Goal: Check status: Check status

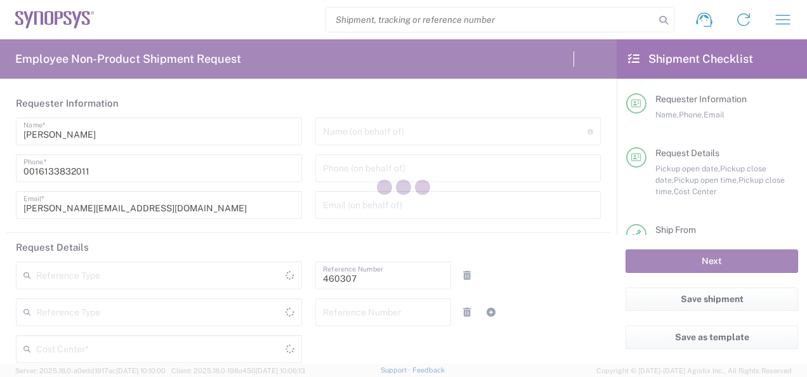
type input "Department"
type input "[GEOGRAPHIC_DATA]"
type input "Delivered at Place"
type input "CA02, SG, MSIP1, AE 460307"
type input "[GEOGRAPHIC_DATA]"
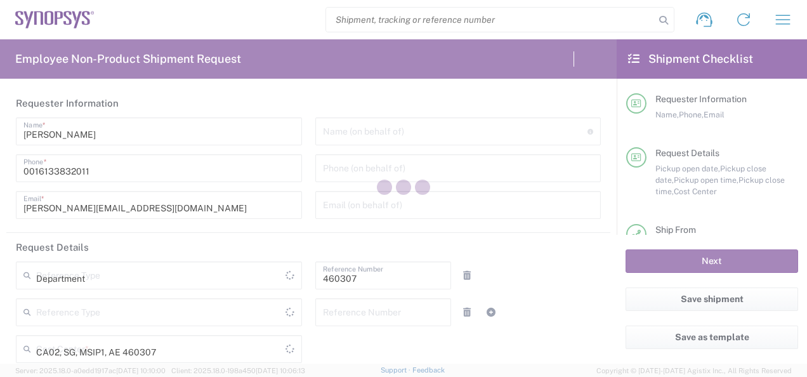
type input "[GEOGRAPHIC_DATA]"
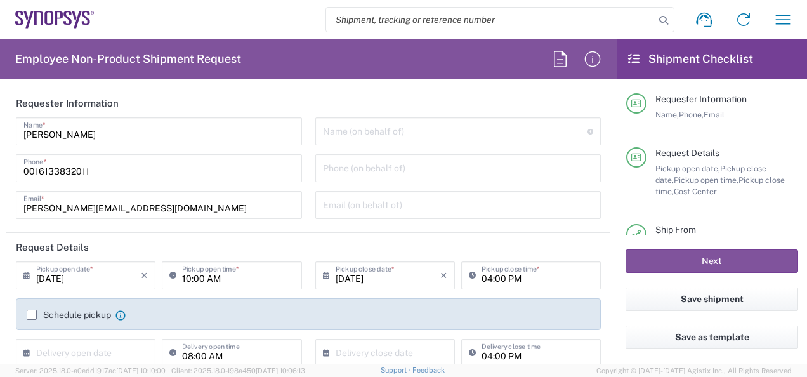
type input "Ottawa CA17"
drag, startPoint x: 779, startPoint y: 0, endPoint x: 306, endPoint y: 148, distance: 496.1
click at [308, 148] on div "Name (on behalf of) Expedite requests must include authorized approver as "on b…" at bounding box center [458, 172] width 300 height 110
click at [789, 19] on icon "button" at bounding box center [783, 20] width 15 height 10
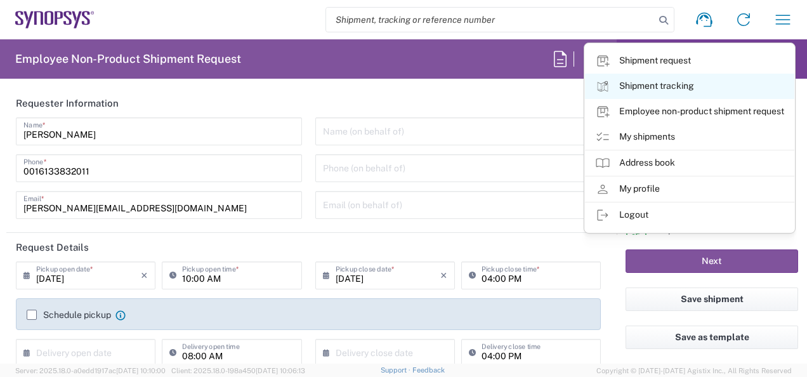
click at [680, 84] on link "Shipment tracking" at bounding box center [689, 86] width 209 height 25
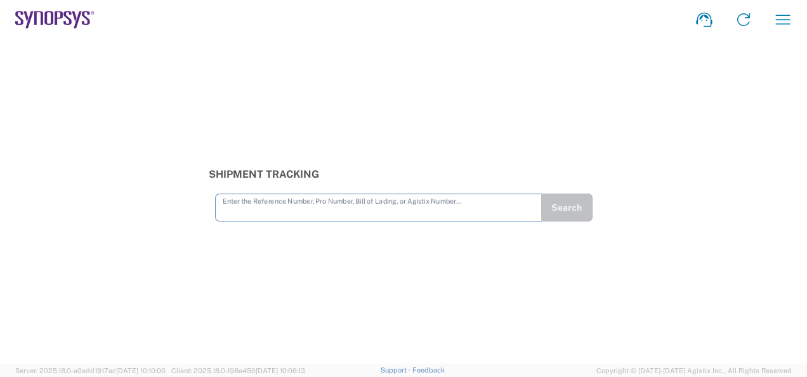
click at [238, 212] on input "text" at bounding box center [379, 206] width 312 height 22
type input "56684992"
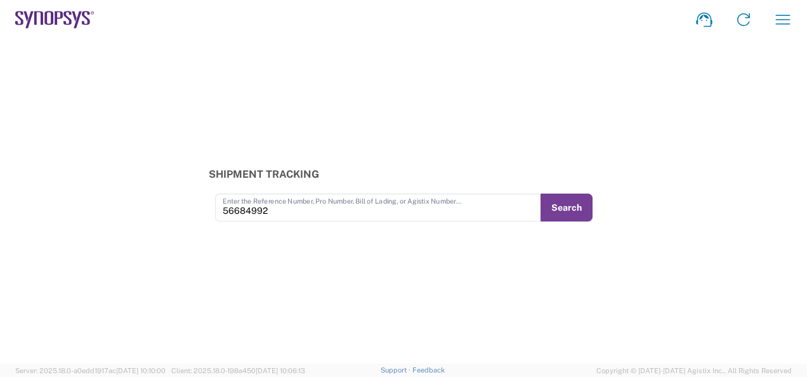
click at [556, 207] on button "Search" at bounding box center [567, 208] width 52 height 28
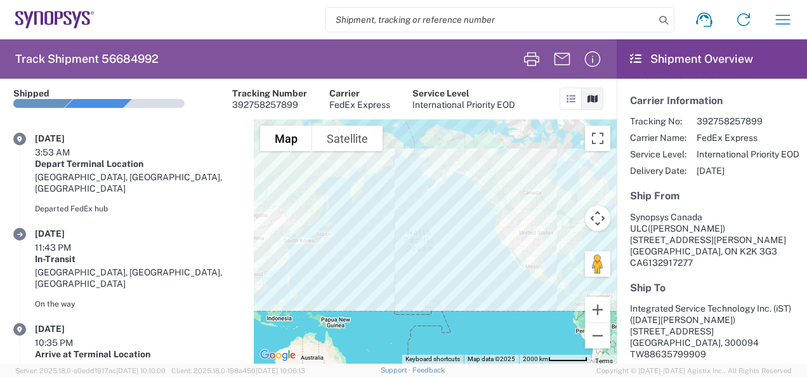
scroll to position [127, 0]
